Goal: Task Accomplishment & Management: Manage account settings

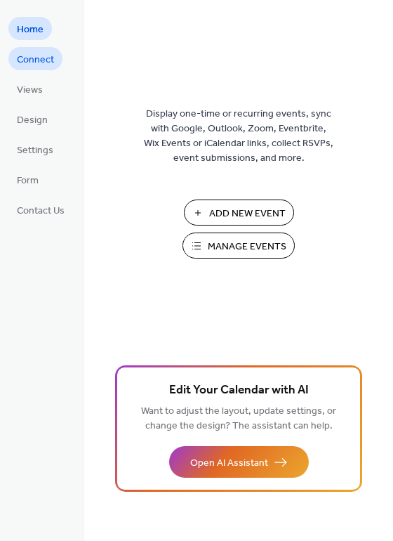
click at [46, 53] on span "Connect" at bounding box center [35, 60] width 37 height 15
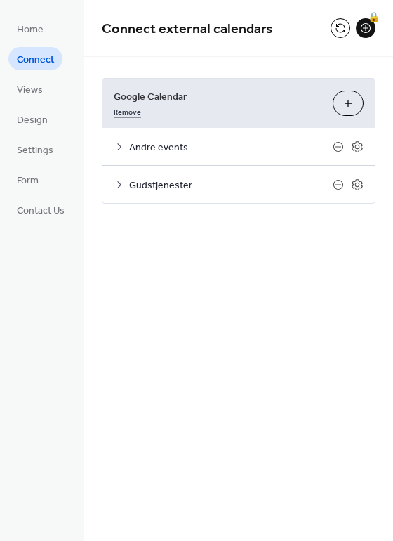
click at [133, 112] on link "Remove" at bounding box center [127, 110] width 27 height 15
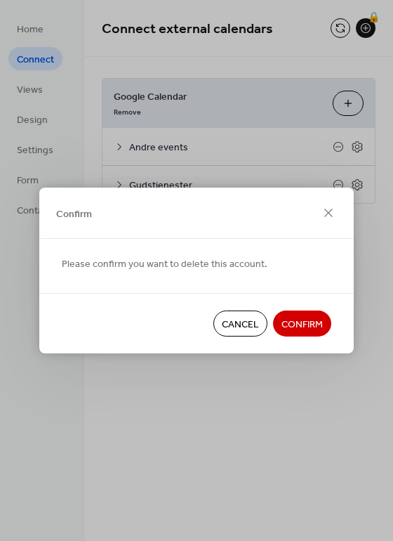
click at [304, 322] on span "Confirm" at bounding box center [302, 325] width 41 height 15
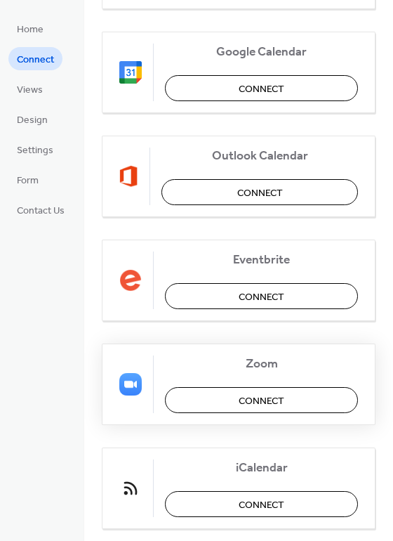
scroll to position [201, 0]
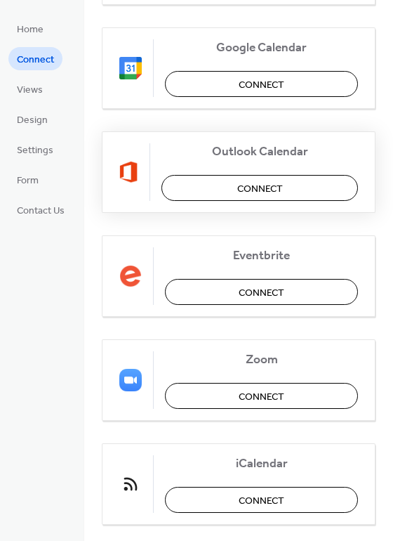
click at [245, 188] on span "Connect" at bounding box center [260, 189] width 46 height 15
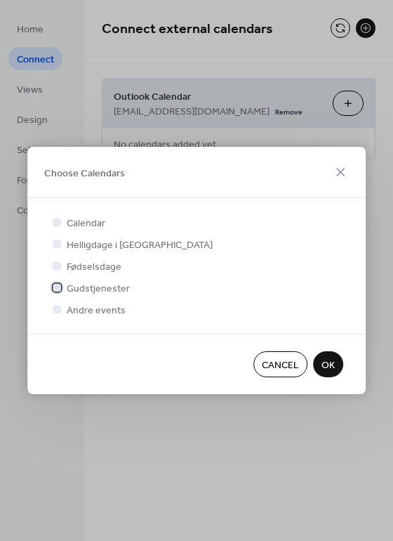
click at [56, 291] on div at bounding box center [57, 287] width 8 height 8
click at [58, 308] on div at bounding box center [57, 309] width 8 height 8
click at [337, 365] on button "OK" at bounding box center [328, 364] width 30 height 26
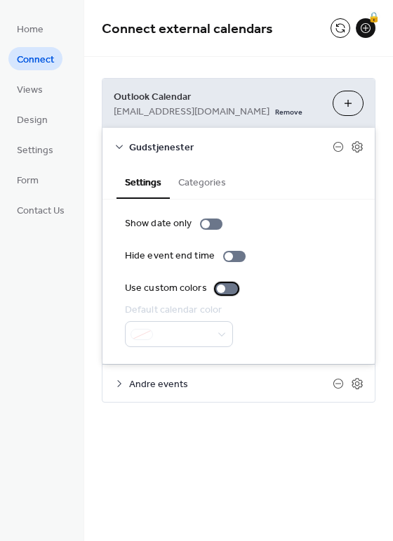
click at [218, 291] on div at bounding box center [221, 289] width 8 height 8
click at [223, 292] on div at bounding box center [227, 288] width 22 height 11
click at [219, 291] on div at bounding box center [221, 289] width 8 height 8
click at [223, 289] on div at bounding box center [227, 288] width 22 height 11
click at [133, 387] on span "Andre events" at bounding box center [231, 384] width 204 height 15
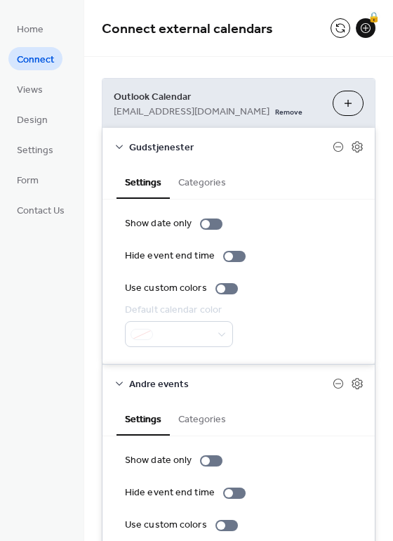
click at [202, 188] on button "Categories" at bounding box center [202, 181] width 65 height 32
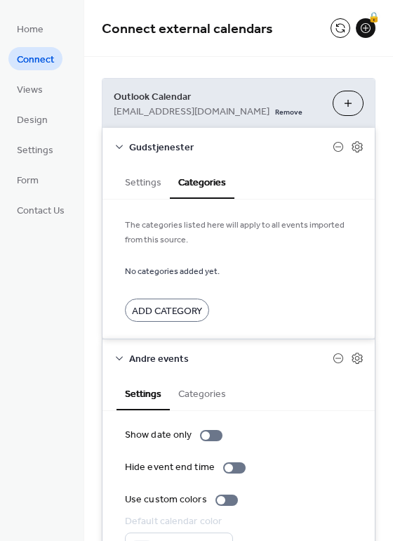
click at [151, 182] on button "Settings" at bounding box center [143, 181] width 53 height 32
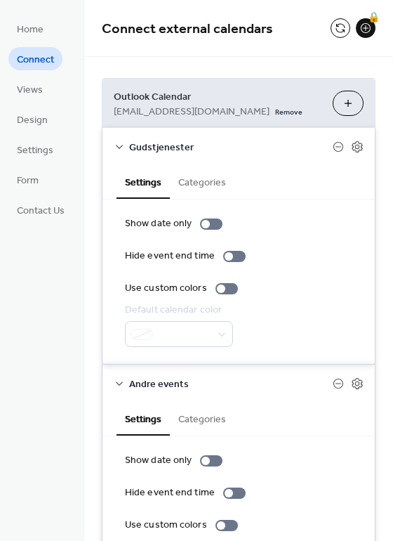
click at [193, 181] on button "Categories" at bounding box center [202, 181] width 65 height 32
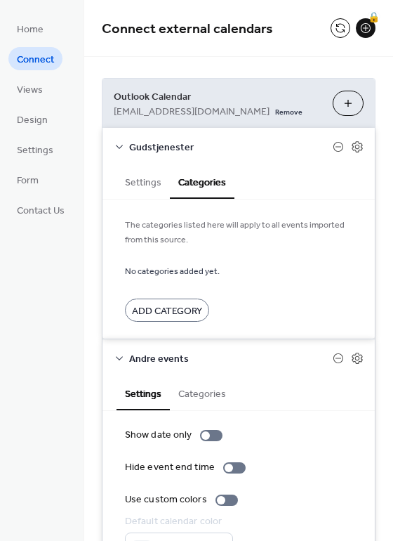
click at [176, 310] on span "Add Category" at bounding box center [167, 311] width 70 height 15
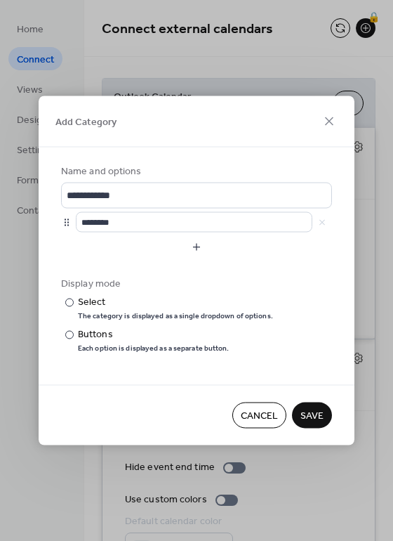
click at [262, 415] on span "Cancel" at bounding box center [259, 416] width 37 height 15
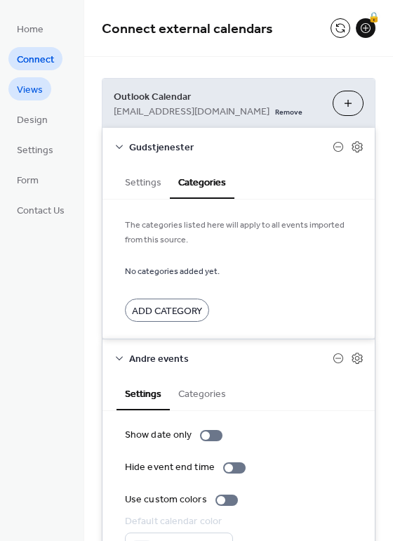
click at [44, 94] on link "Views" at bounding box center [29, 88] width 43 height 23
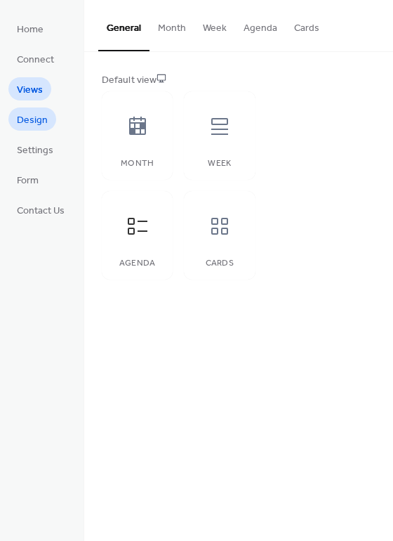
click at [39, 119] on span "Design" at bounding box center [32, 120] width 31 height 15
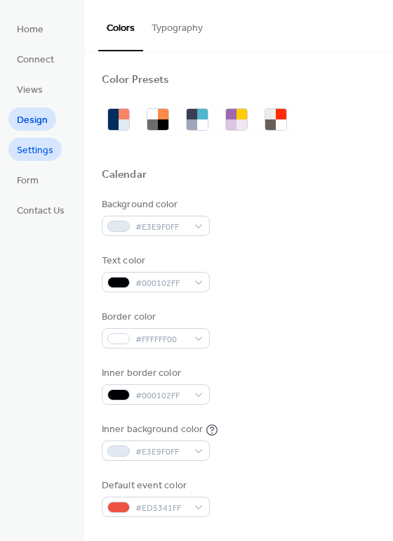
click at [45, 148] on span "Settings" at bounding box center [35, 150] width 37 height 15
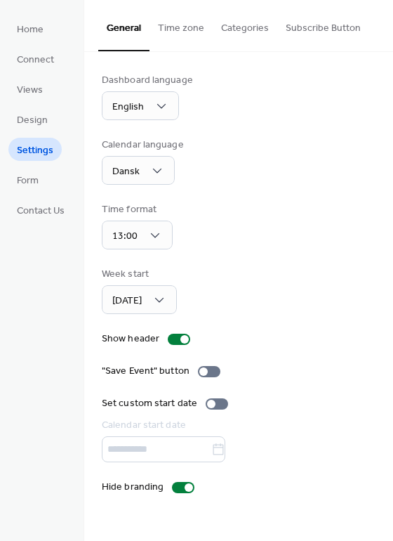
click at [249, 23] on button "Categories" at bounding box center [245, 25] width 65 height 50
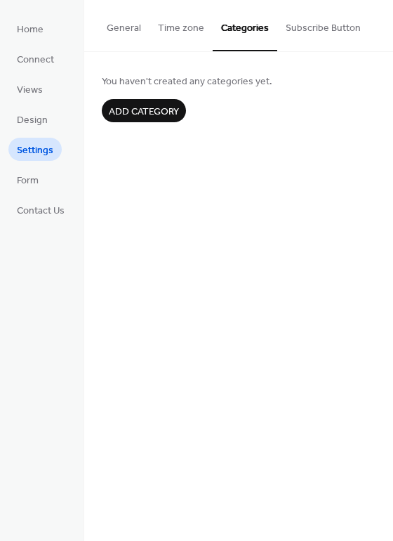
click at [164, 110] on span "Add category" at bounding box center [144, 112] width 70 height 15
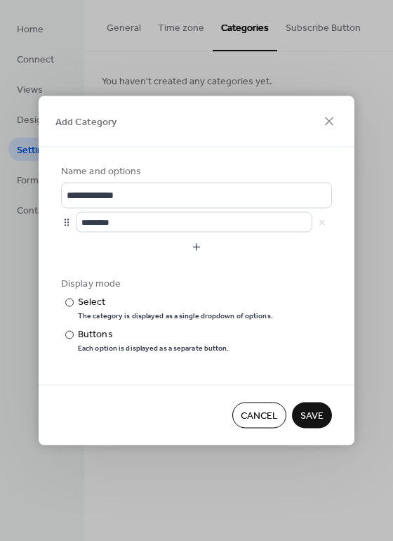
click at [322, 227] on div "********" at bounding box center [204, 222] width 256 height 20
click at [188, 250] on button "button" at bounding box center [196, 247] width 271 height 22
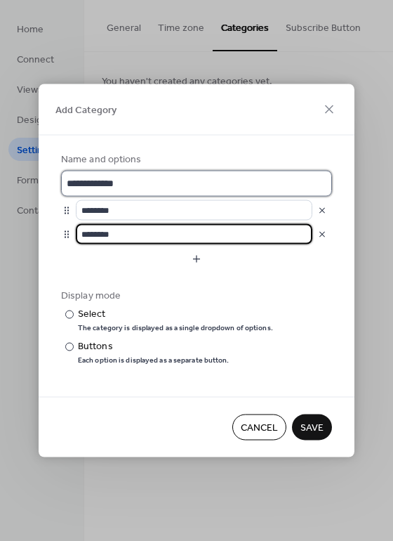
click at [133, 185] on input "**********" at bounding box center [196, 184] width 271 height 26
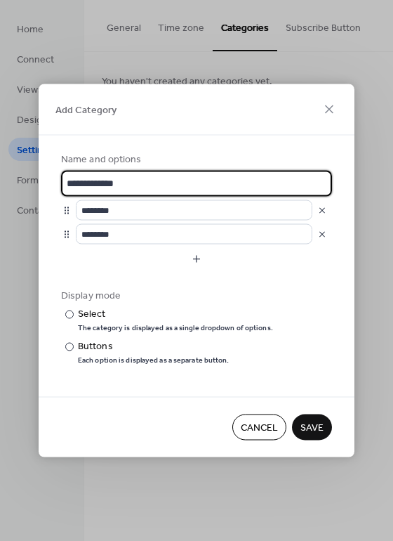
click at [153, 184] on input "**********" at bounding box center [196, 184] width 271 height 26
type input "**********"
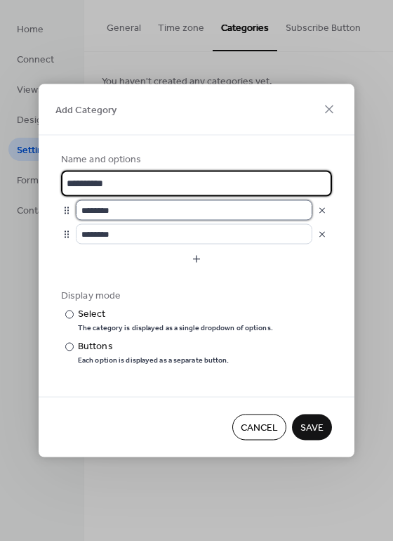
click at [142, 208] on input "********" at bounding box center [194, 210] width 237 height 20
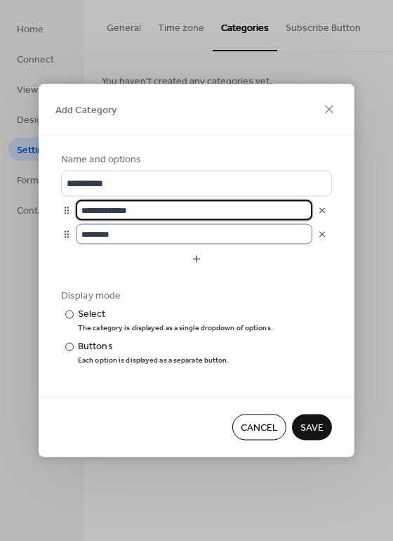
type input "**********"
click at [115, 230] on input "********" at bounding box center [194, 234] width 237 height 20
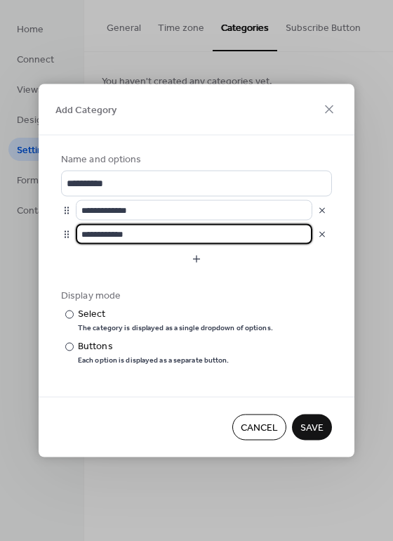
type input "**********"
click at [318, 431] on span "Save" at bounding box center [312, 428] width 23 height 15
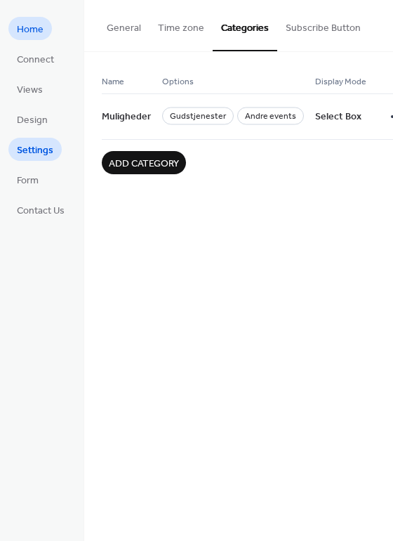
click at [39, 36] on span "Home" at bounding box center [30, 29] width 27 height 15
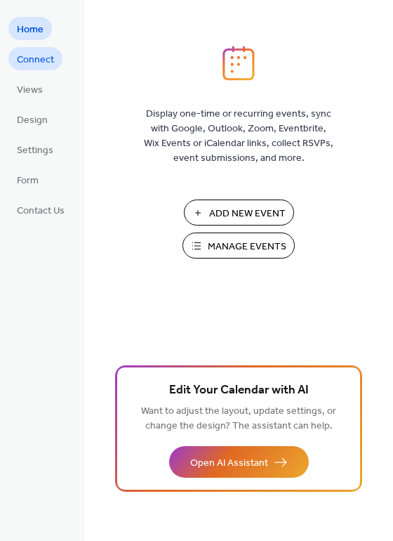
click at [37, 65] on span "Connect" at bounding box center [35, 60] width 37 height 15
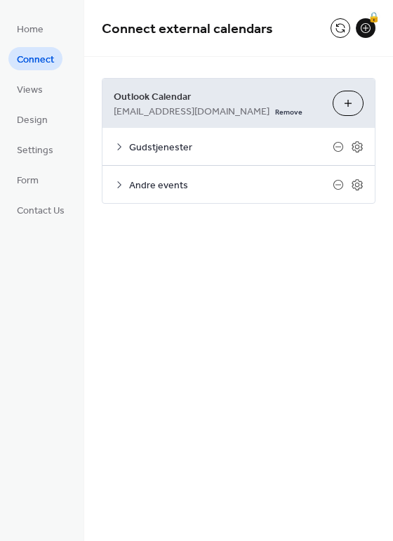
click at [148, 152] on span "Gudstjenester" at bounding box center [231, 148] width 204 height 15
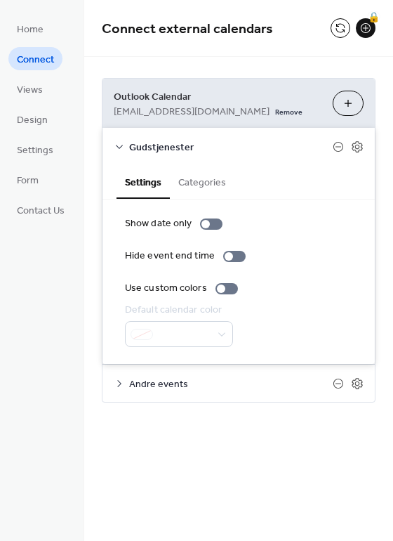
click at [204, 183] on button "Categories" at bounding box center [202, 181] width 65 height 32
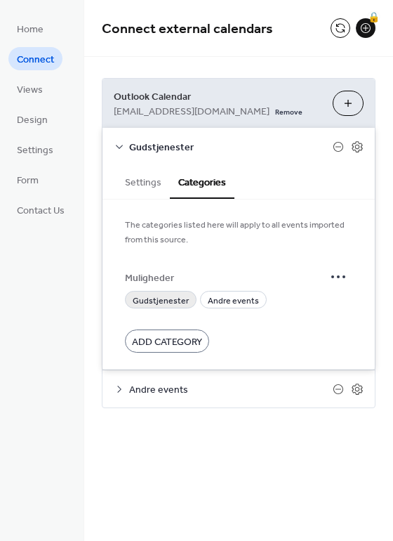
click at [173, 301] on span "Gudstjenester" at bounding box center [161, 301] width 56 height 15
click at [128, 391] on div "Andre events" at bounding box center [239, 388] width 273 height 37
click at [133, 390] on span "Andre events" at bounding box center [231, 390] width 204 height 15
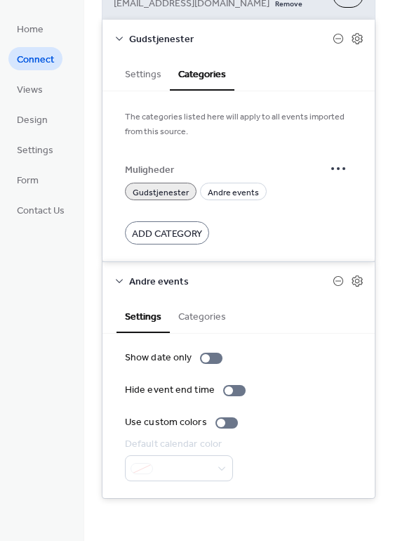
scroll to position [108, 0]
click at [204, 314] on button "Categories" at bounding box center [202, 315] width 65 height 32
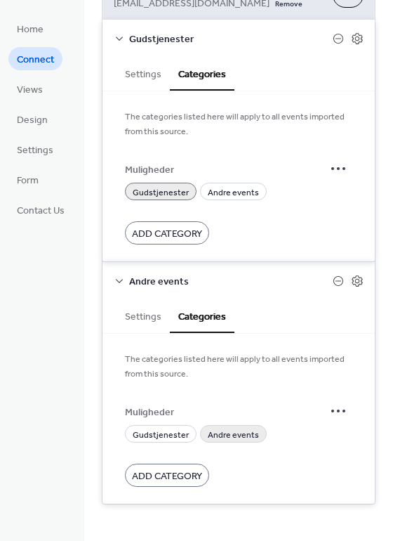
click at [220, 439] on span "Andre events" at bounding box center [233, 435] width 51 height 15
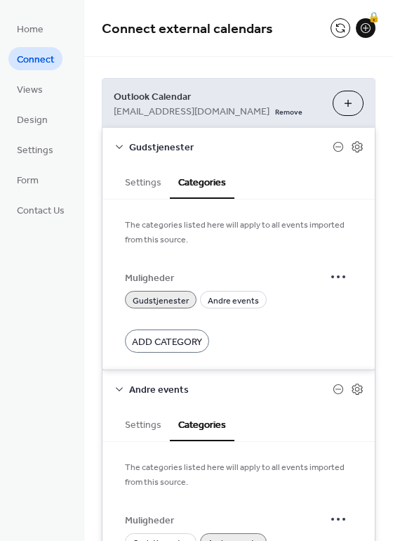
scroll to position [0, 0]
